Goal: Download file/media

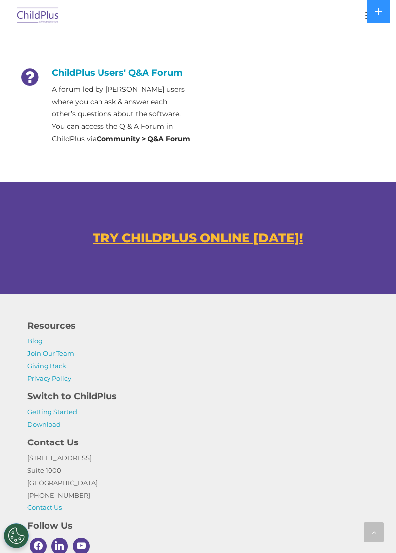
scroll to position [602, 0]
click at [49, 426] on link "Download" at bounding box center [44, 424] width 34 height 8
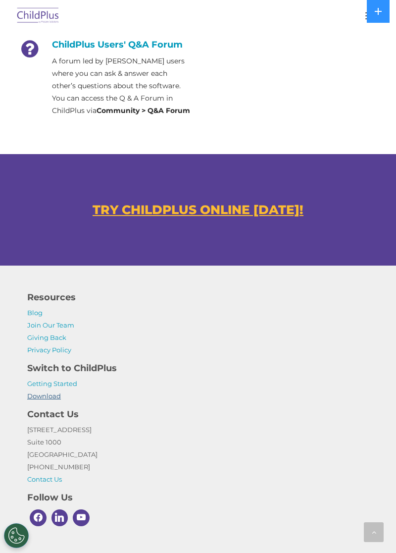
scroll to position [650, 0]
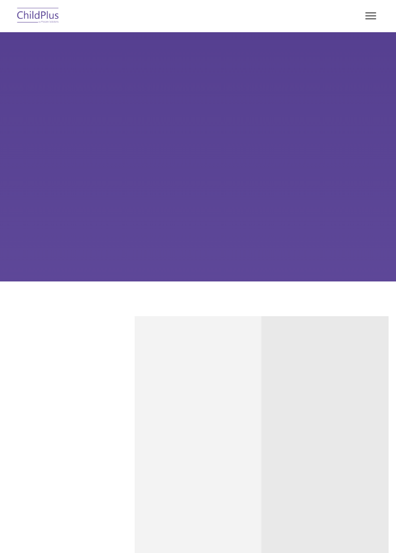
type input ""
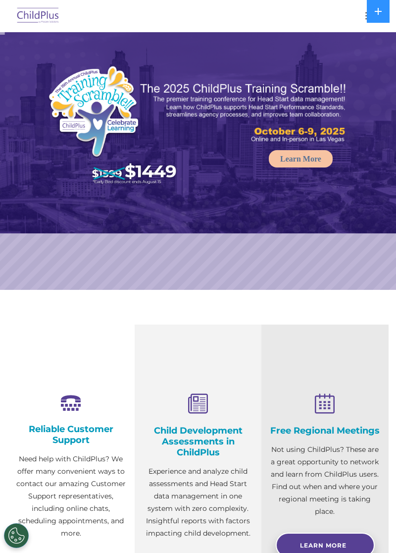
select select "MEDIUM"
click at [371, 19] on button at bounding box center [378, 11] width 23 height 23
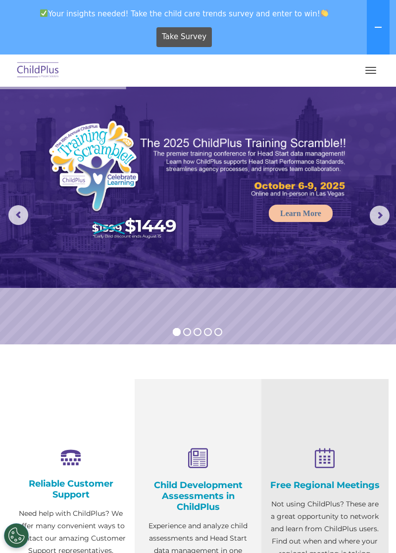
click at [371, 70] on span "button" at bounding box center [371, 70] width 11 height 1
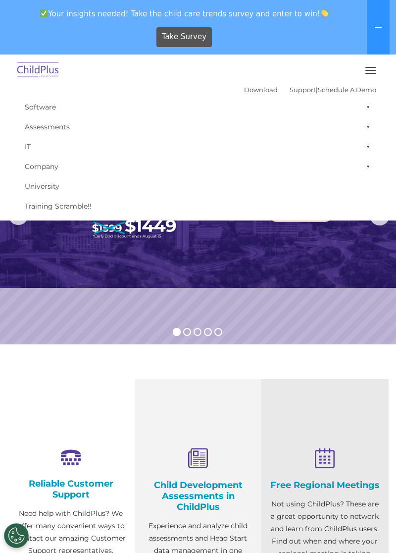
click at [367, 103] on span at bounding box center [367, 107] width 10 height 20
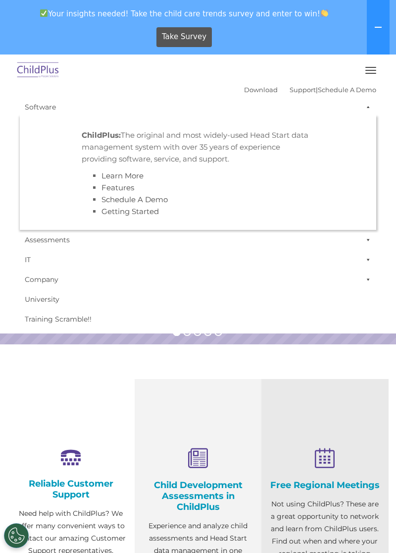
click at [367, 104] on span at bounding box center [367, 107] width 10 height 20
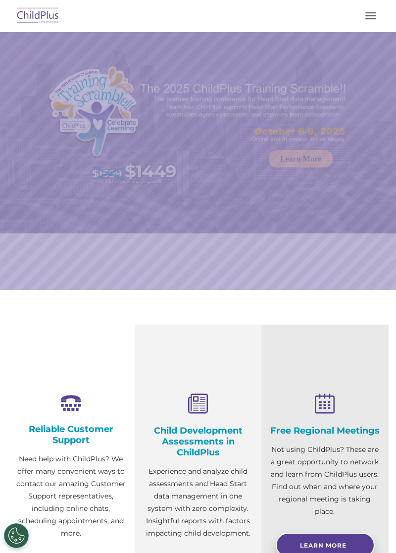
select select "MEDIUM"
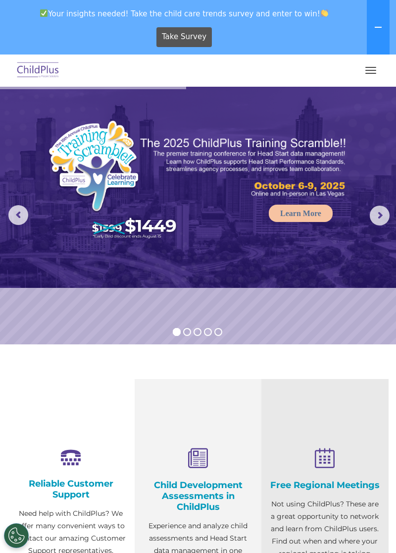
click at [371, 70] on span "button" at bounding box center [371, 70] width 11 height 1
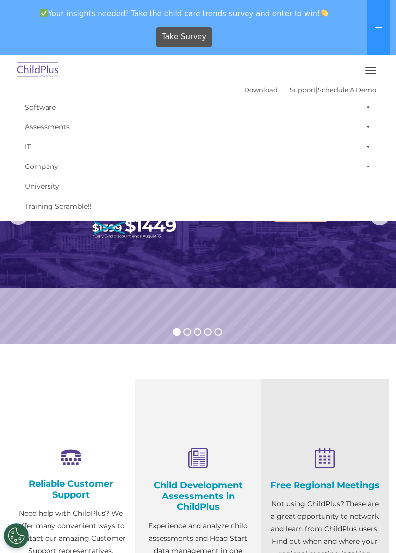
click at [251, 89] on link "Download" at bounding box center [261, 90] width 34 height 8
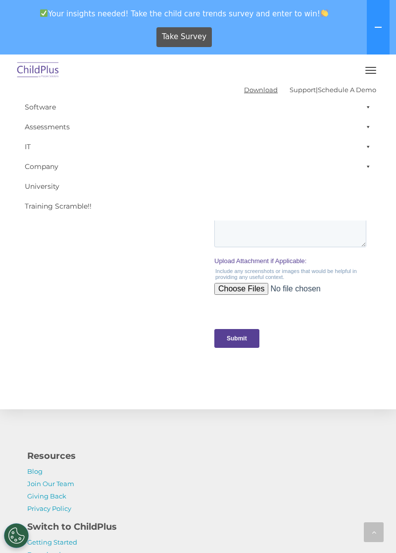
scroll to position [1083, 0]
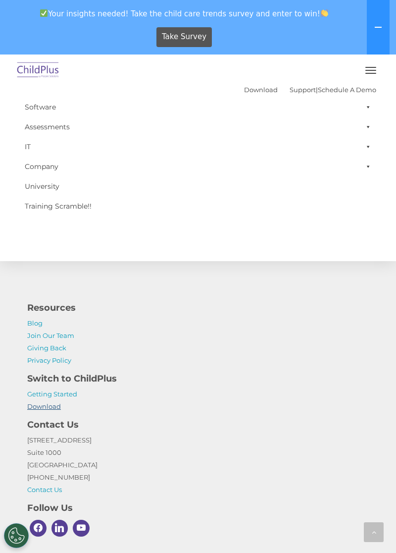
click at [56, 406] on link "Download" at bounding box center [44, 406] width 34 height 8
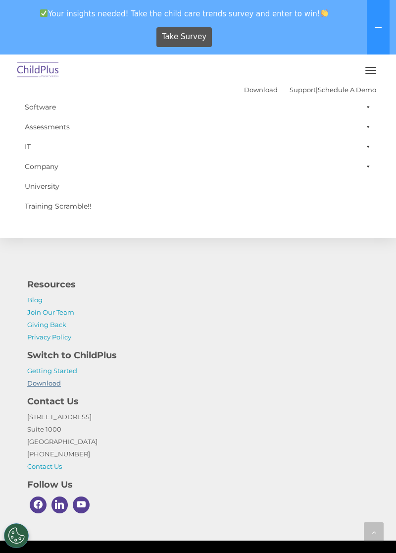
scroll to position [1126, 0]
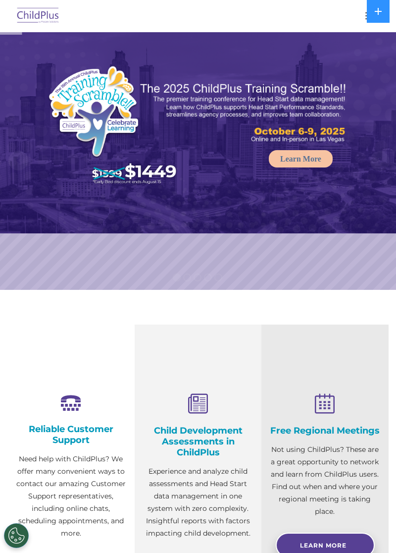
select select "MEDIUM"
click at [369, 19] on button at bounding box center [378, 11] width 23 height 23
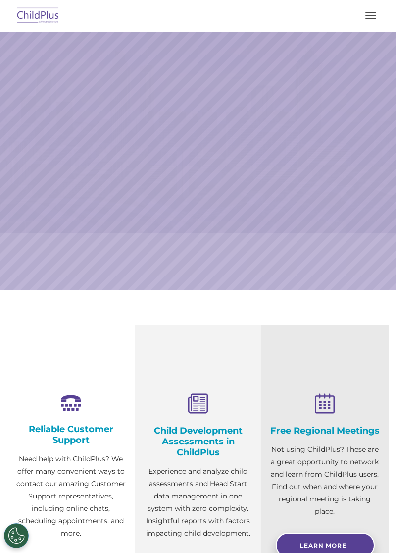
select select "MEDIUM"
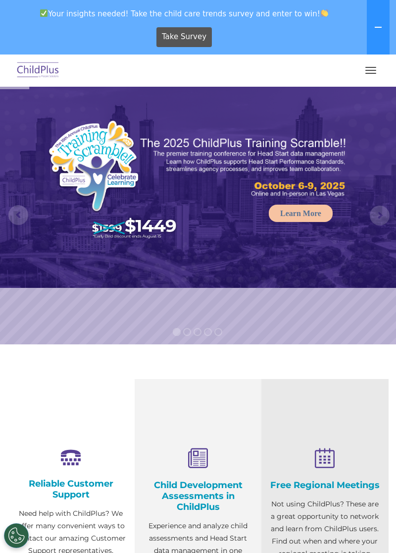
click at [371, 73] on span "button" at bounding box center [371, 73] width 11 height 1
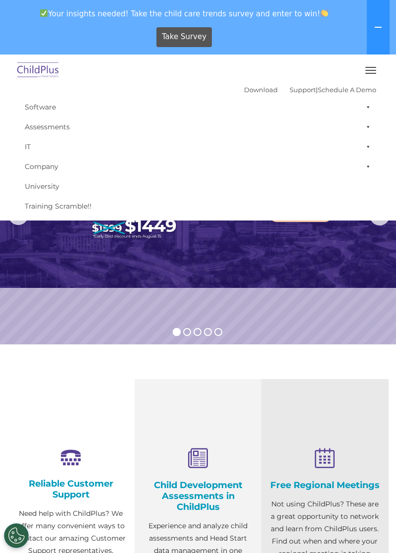
click at [369, 105] on span at bounding box center [367, 107] width 10 height 20
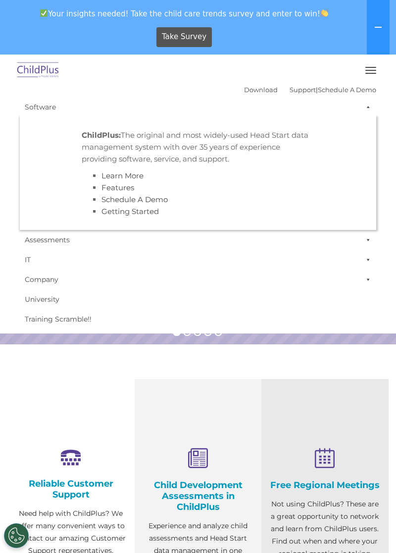
click at [365, 241] on span at bounding box center [367, 240] width 10 height 20
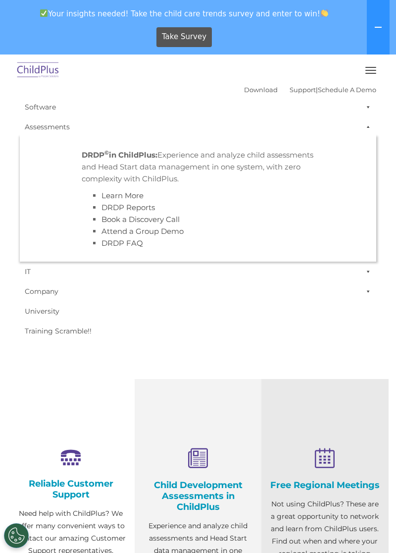
click at [370, 268] on span at bounding box center [367, 272] width 10 height 20
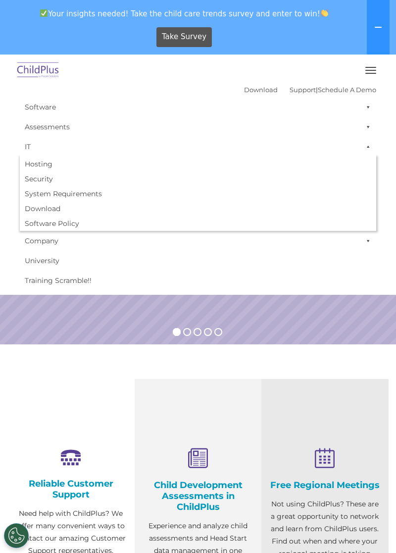
click at [369, 240] on span at bounding box center [367, 241] width 10 height 20
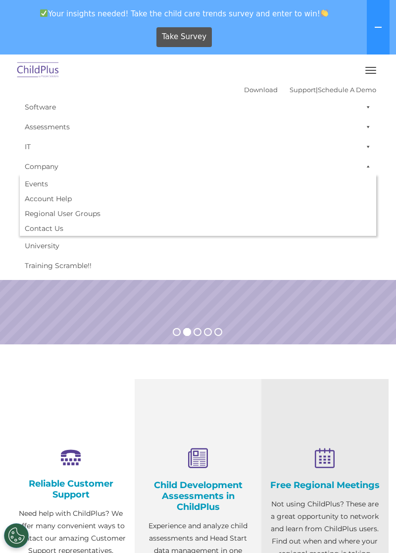
click at [371, 67] on span "button" at bounding box center [371, 67] width 11 height 1
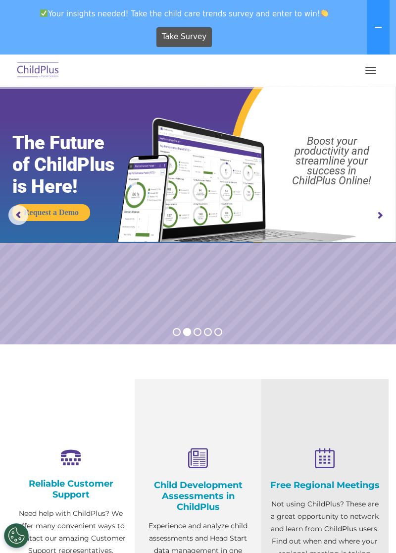
click at [378, 21] on button at bounding box center [378, 27] width 23 height 54
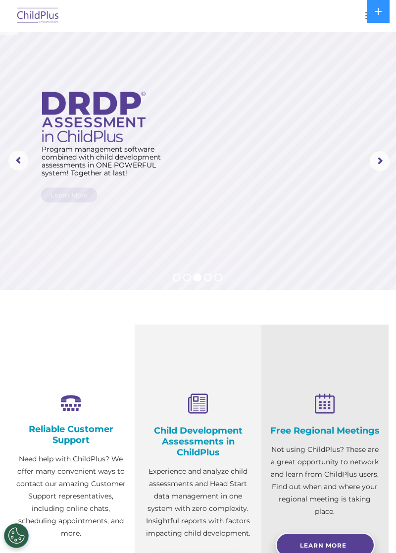
click at [377, 164] on rs-arrow at bounding box center [380, 161] width 20 height 20
